Goal: Check status: Check status

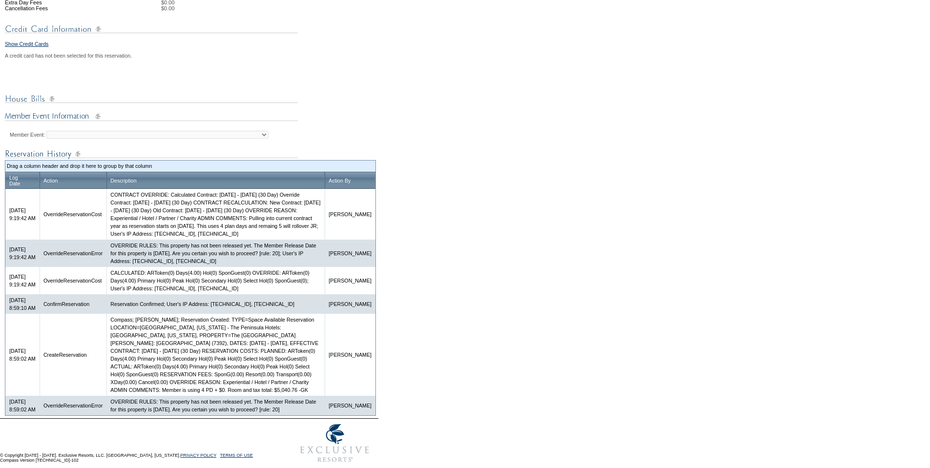
scroll to position [435, 0]
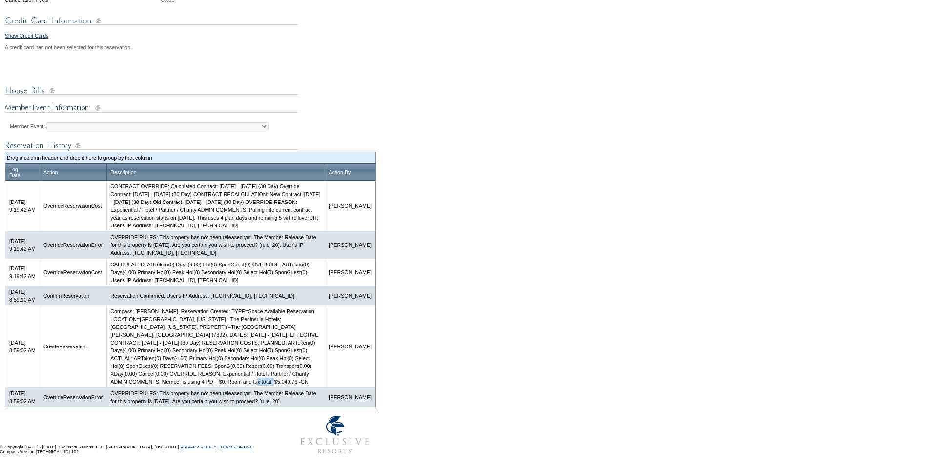
drag, startPoint x: 224, startPoint y: 372, endPoint x: 249, endPoint y: 373, distance: 25.4
click at [249, 373] on td "Compass; Galen Kelly; Reservation Created: TYPE=Space Available Reservation LOC…" at bounding box center [215, 347] width 218 height 82
copy td "$5,040.76"
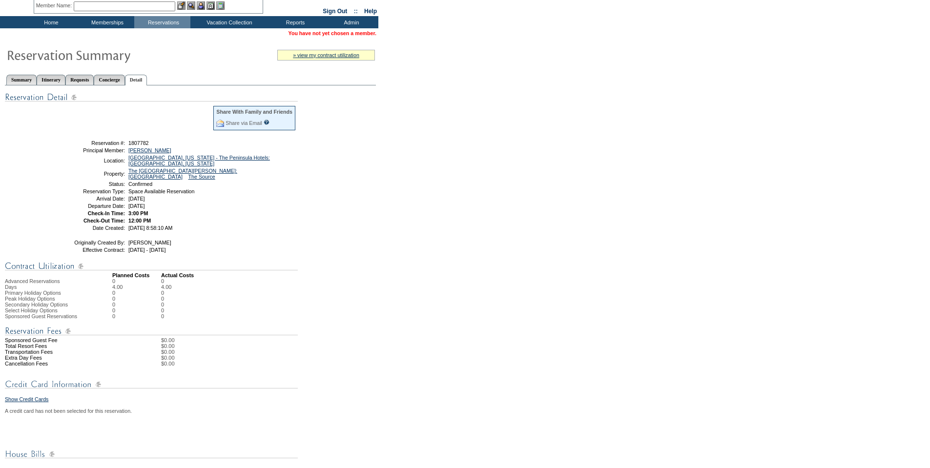
scroll to position [0, 0]
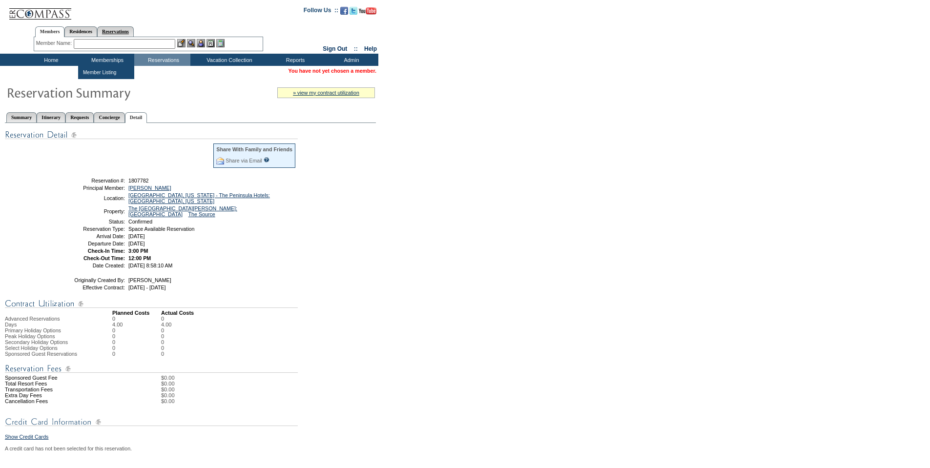
click at [117, 29] on link "Reservations" at bounding box center [115, 31] width 37 height 10
click at [101, 42] on input "text" at bounding box center [92, 44] width 43 height 10
paste input "1809480"
click at [120, 42] on img at bounding box center [120, 43] width 8 height 8
type input "1809480"
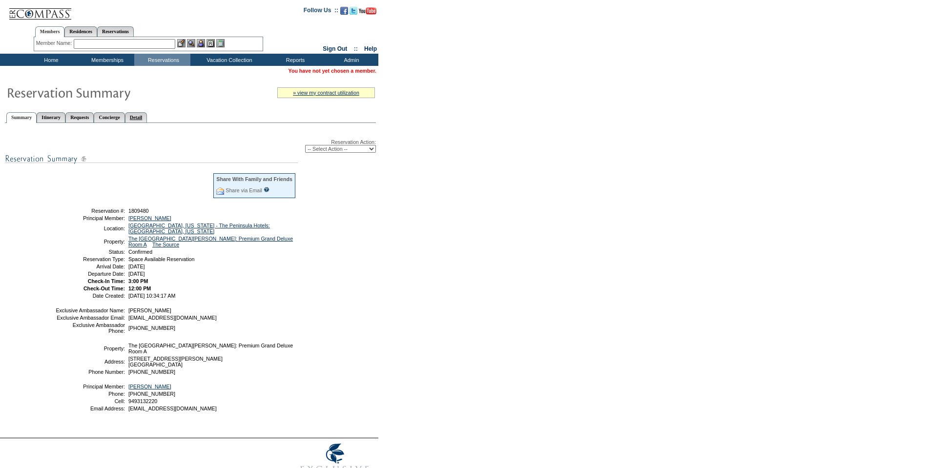
click at [147, 116] on link "Detail" at bounding box center [136, 117] width 22 height 10
